Goal: Task Accomplishment & Management: Manage account settings

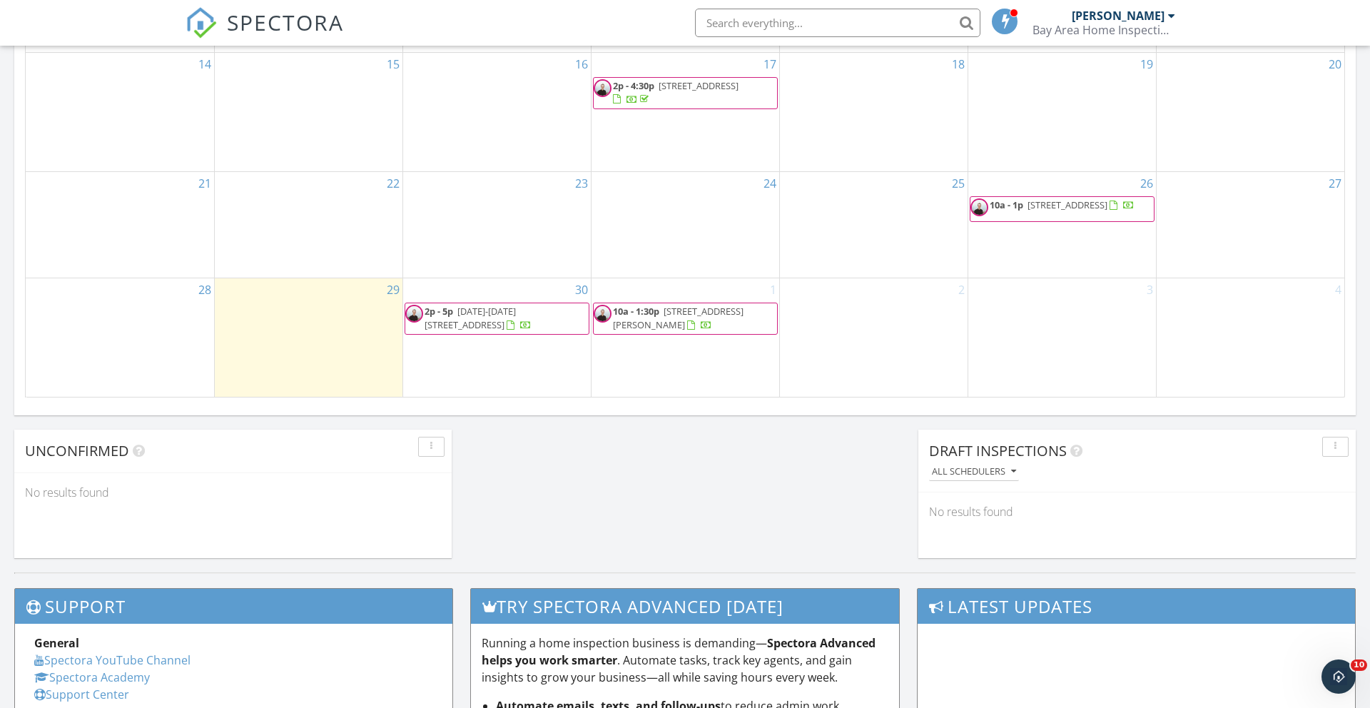
scroll to position [1299, 1370]
click at [1103, 201] on span "1539 10th Ave, San Francisco 94122" at bounding box center [1067, 204] width 80 height 13
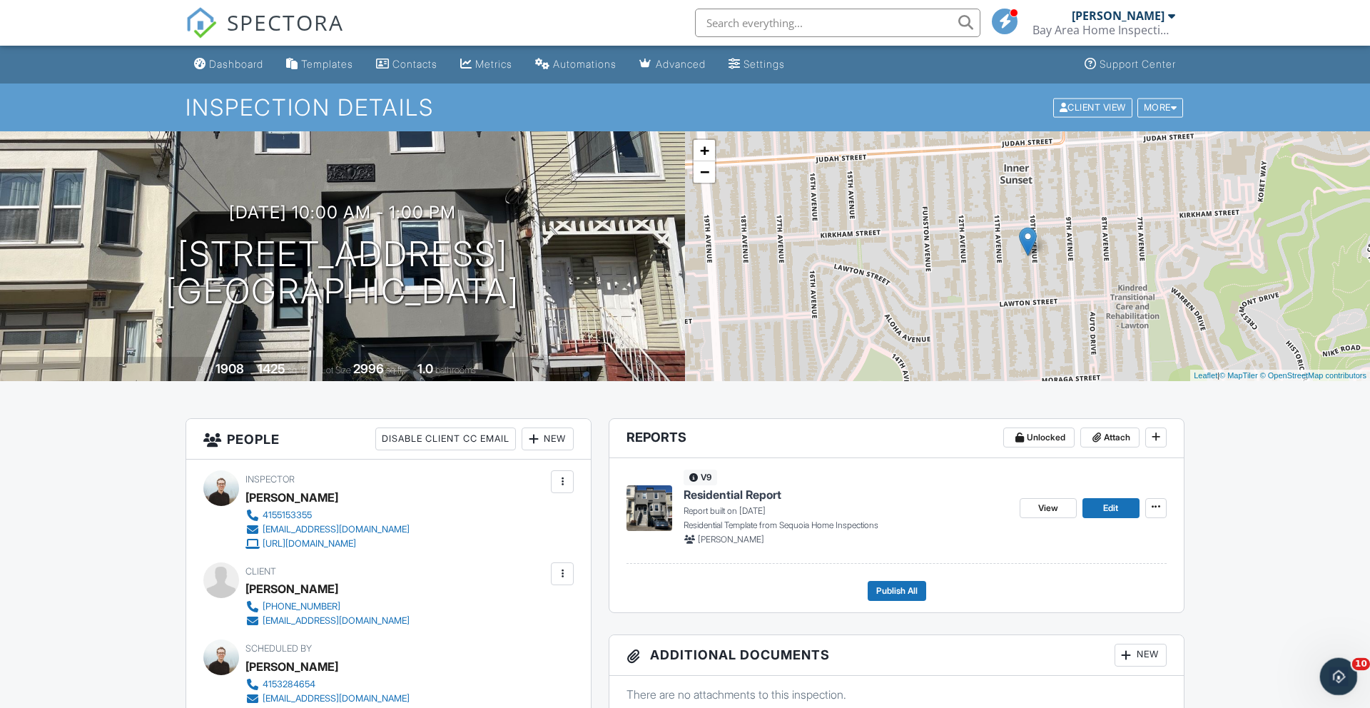
click at [1339, 674] on icon "Open Intercom Messenger" at bounding box center [1337, 675] width 24 height 24
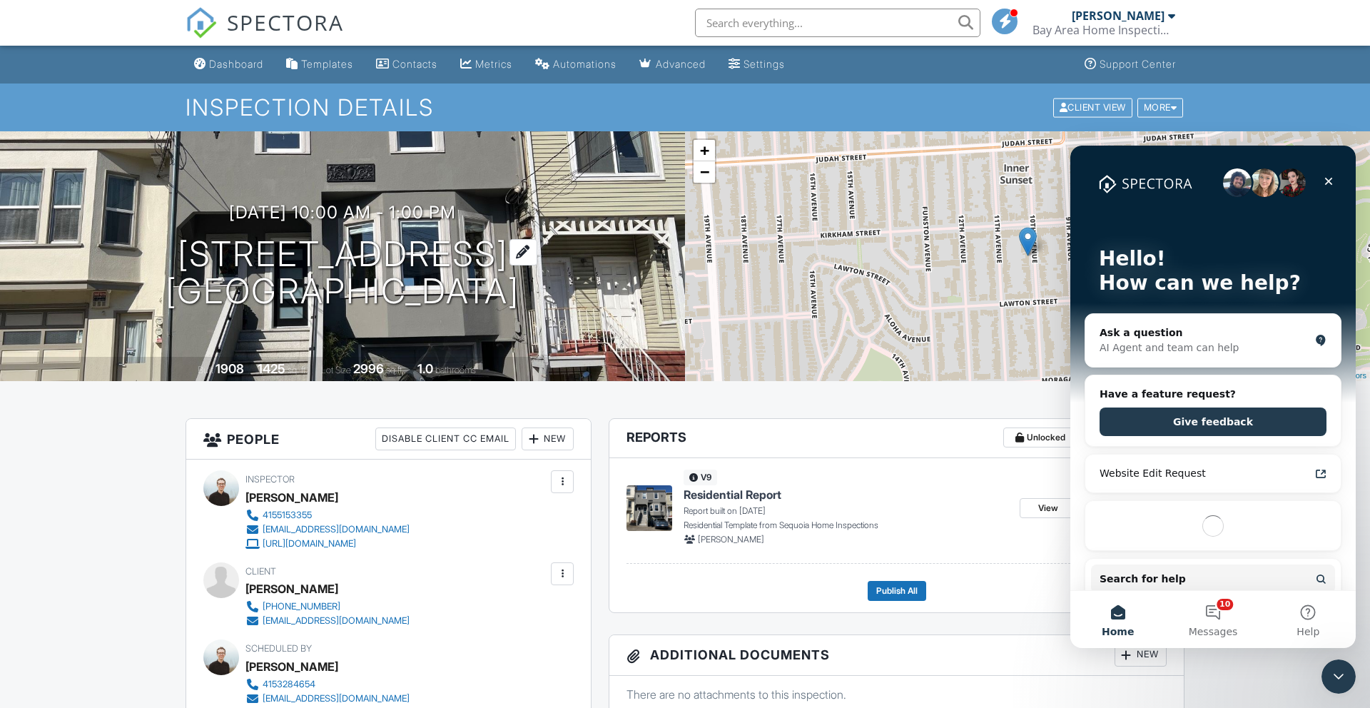
click at [352, 273] on h1 "[STREET_ADDRESS] [GEOGRAPHIC_DATA]" at bounding box center [343, 273] width 354 height 76
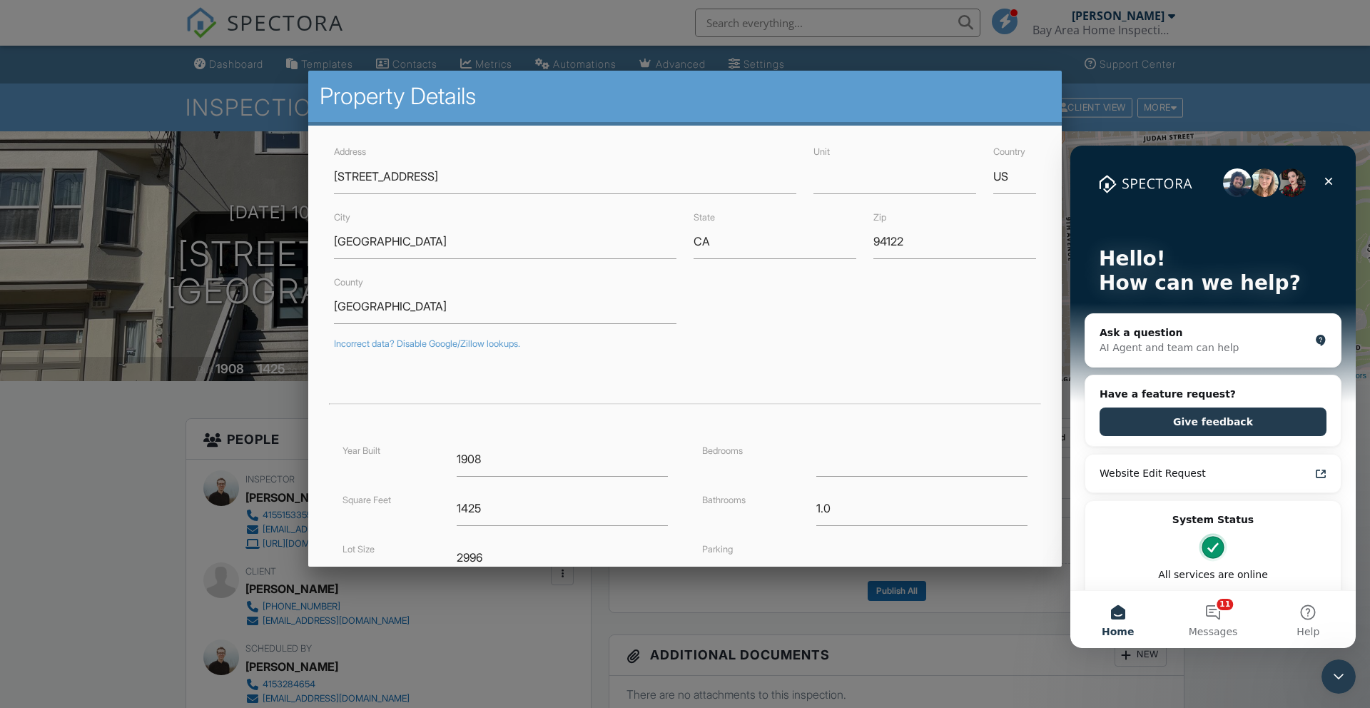
click at [74, 471] on div at bounding box center [685, 371] width 1370 height 885
